Goal: Transaction & Acquisition: Download file/media

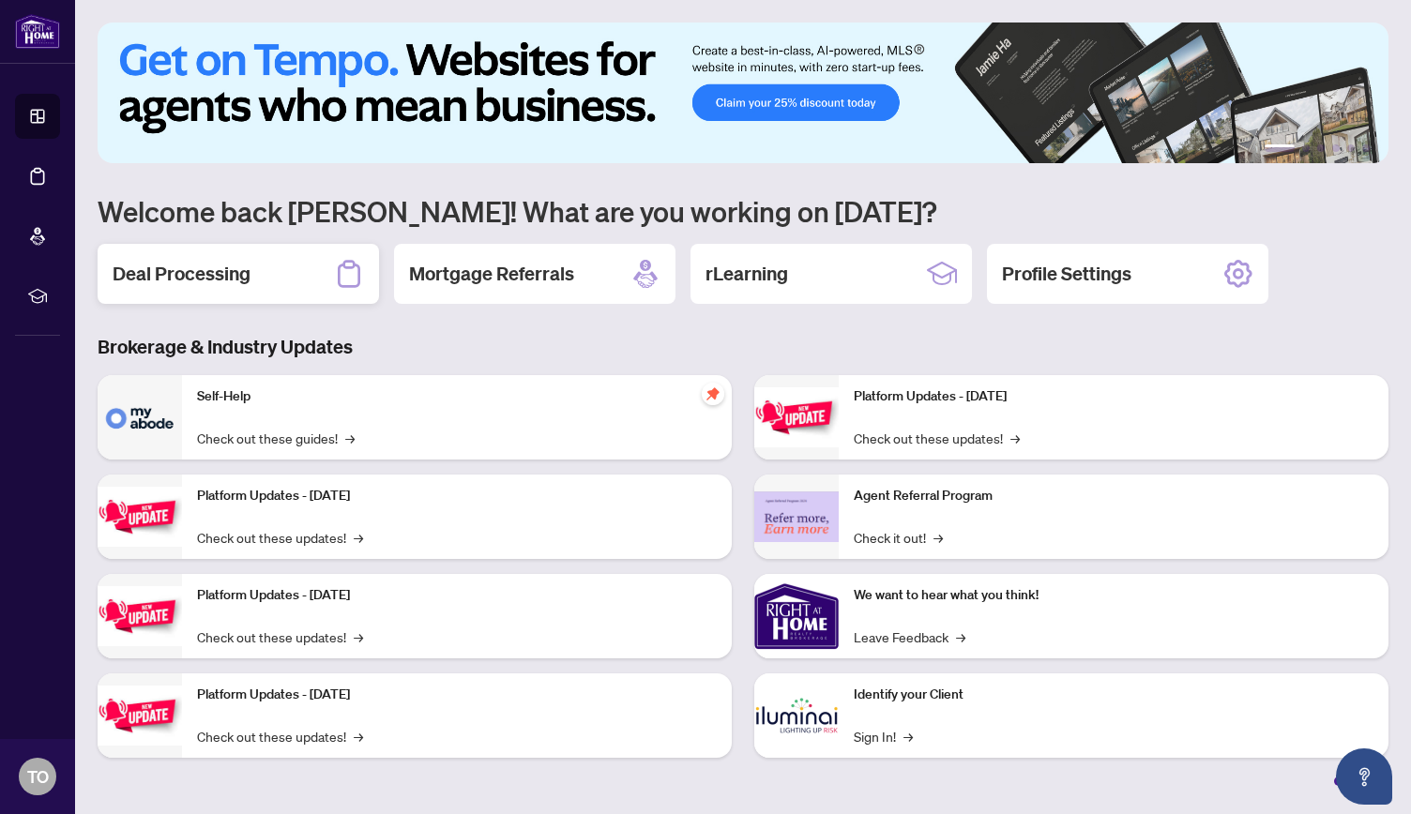
click at [178, 264] on h2 "Deal Processing" at bounding box center [182, 274] width 138 height 26
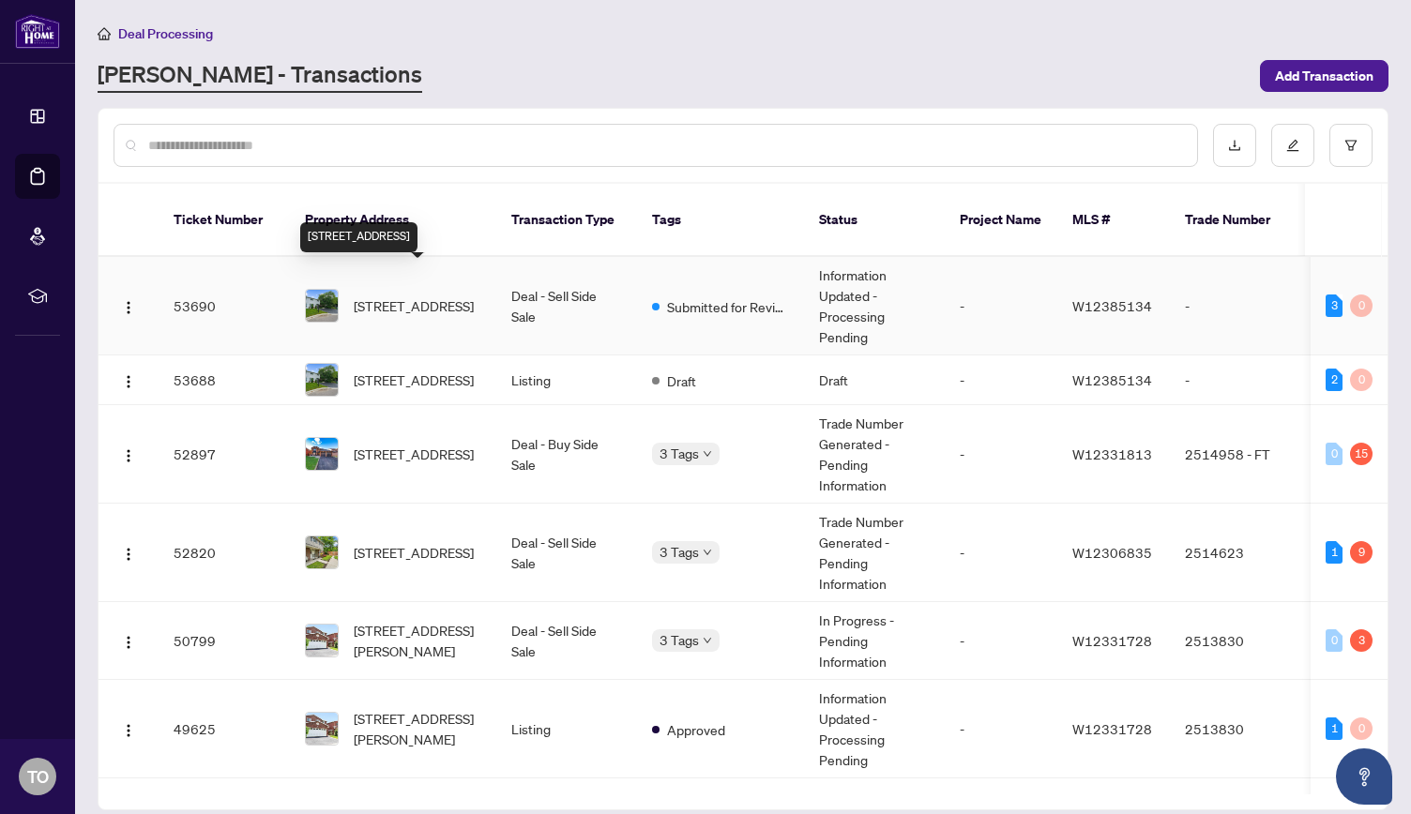
click at [413, 296] on span "[STREET_ADDRESS]" at bounding box center [414, 306] width 120 height 21
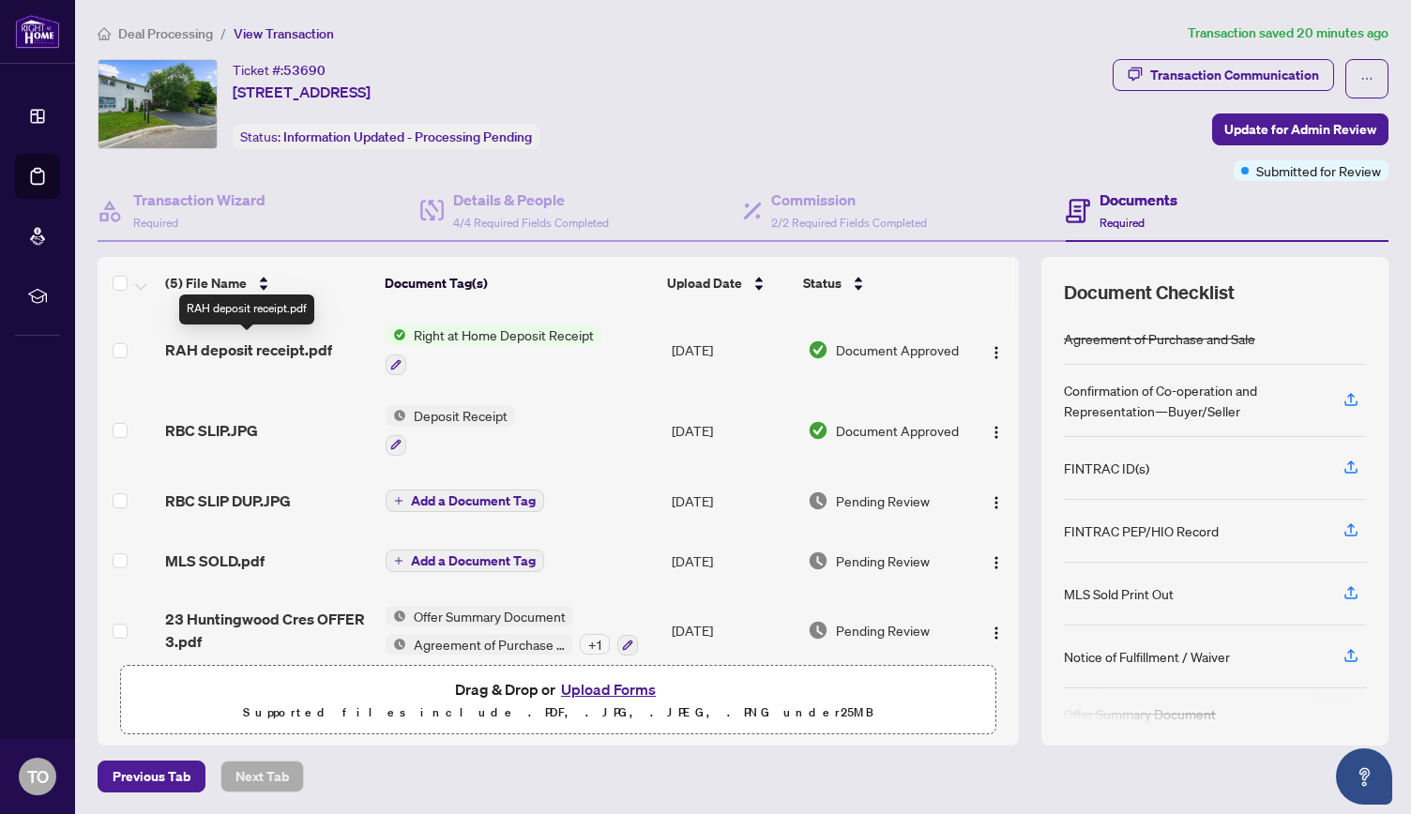
click at [281, 342] on span "RAH deposit receipt.pdf" at bounding box center [248, 350] width 167 height 23
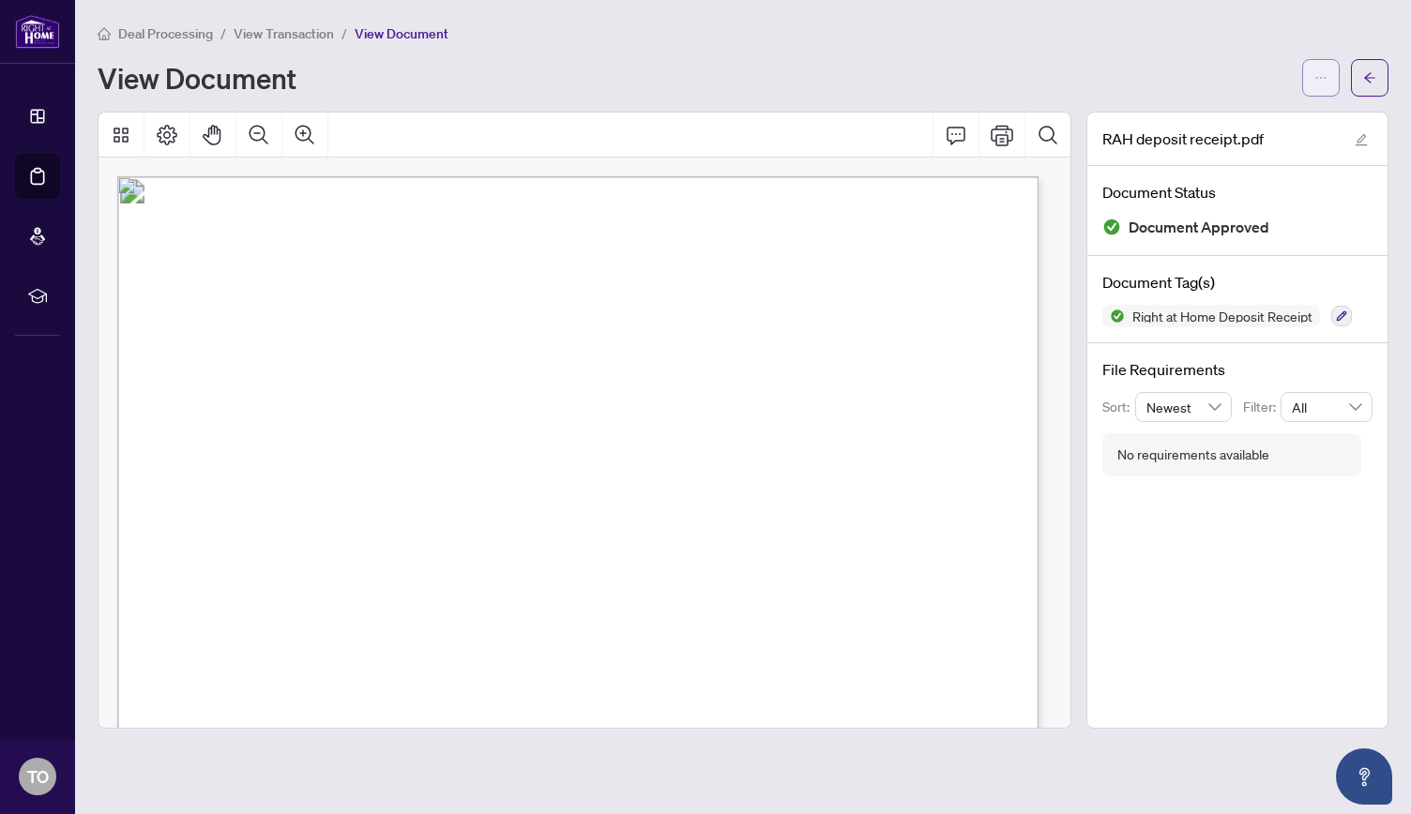
click at [1321, 85] on span "button" at bounding box center [1321, 78] width 13 height 30
click at [1316, 84] on icon "ellipsis" at bounding box center [1321, 77] width 13 height 13
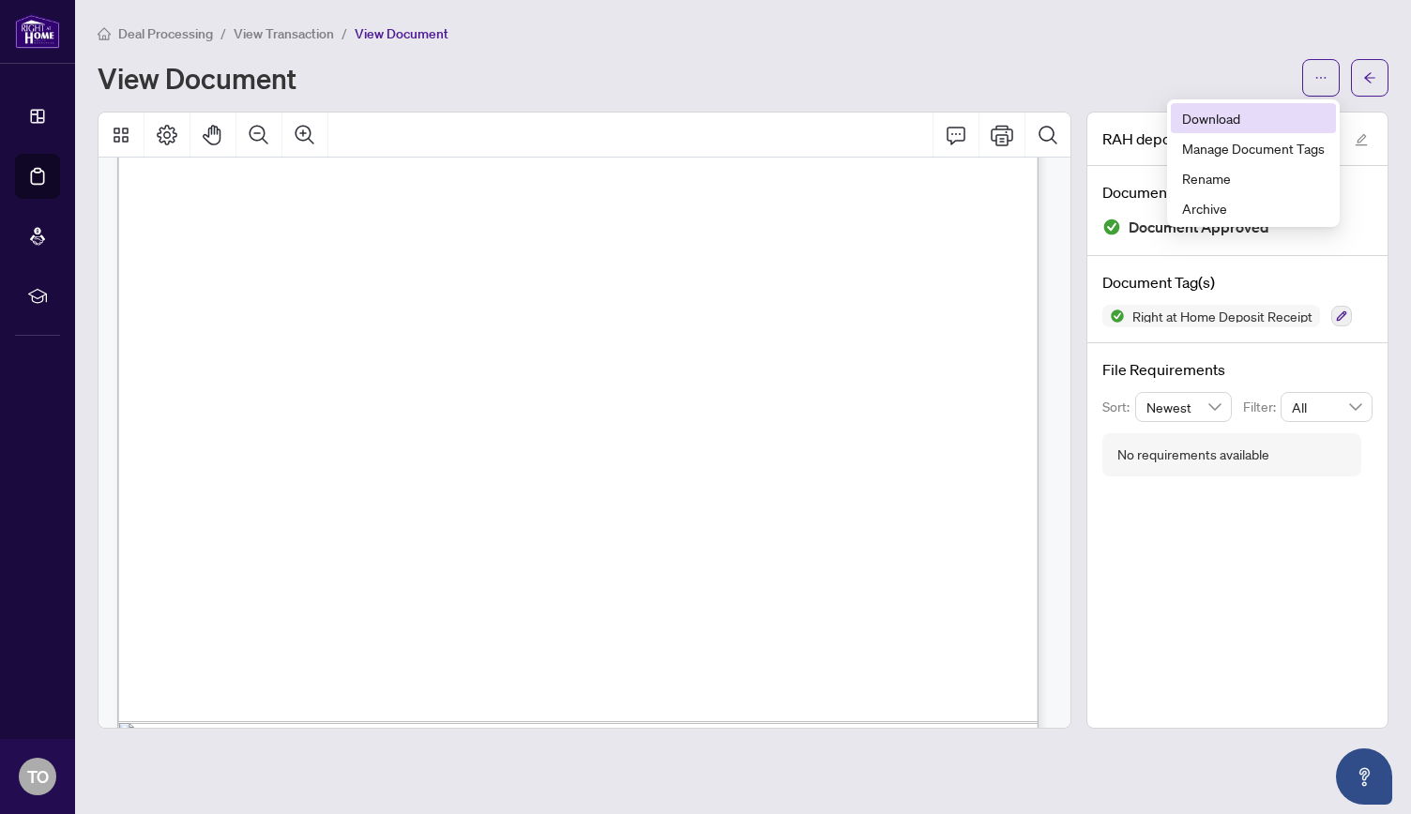
click at [1272, 117] on span "Download" at bounding box center [1253, 118] width 143 height 21
